Goal: Find specific page/section: Find specific page/section

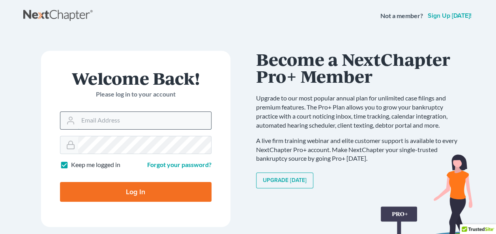
click at [123, 118] on input "Email Address" at bounding box center [144, 120] width 133 height 17
type input "[EMAIL_ADDRESS][DOMAIN_NAME]"
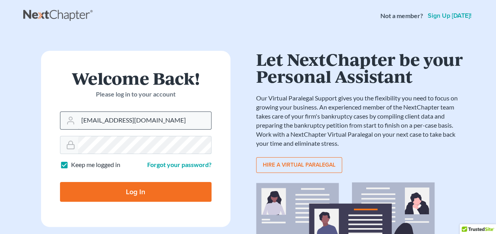
click at [60, 182] on input "Log In" at bounding box center [136, 192] width 152 height 20
type input "Thinking..."
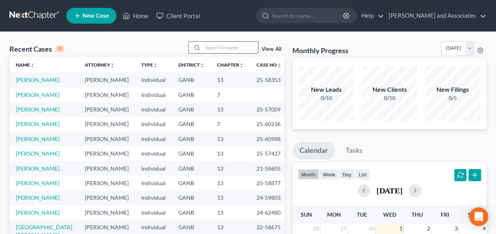
click at [221, 45] on input "search" at bounding box center [230, 47] width 55 height 11
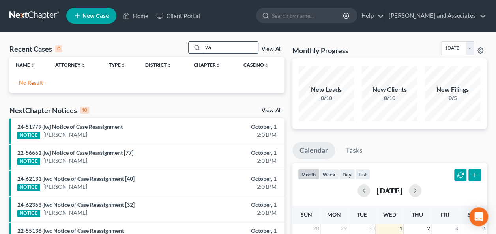
type input "W"
type input "T"
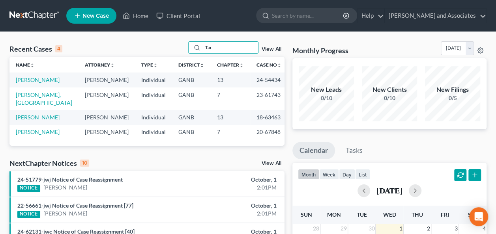
type input "Tar"
click at [33, 114] on link "Wimbush, Tartil" at bounding box center [38, 117] width 44 height 7
